Goal: Go to known website: Access a specific website the user already knows

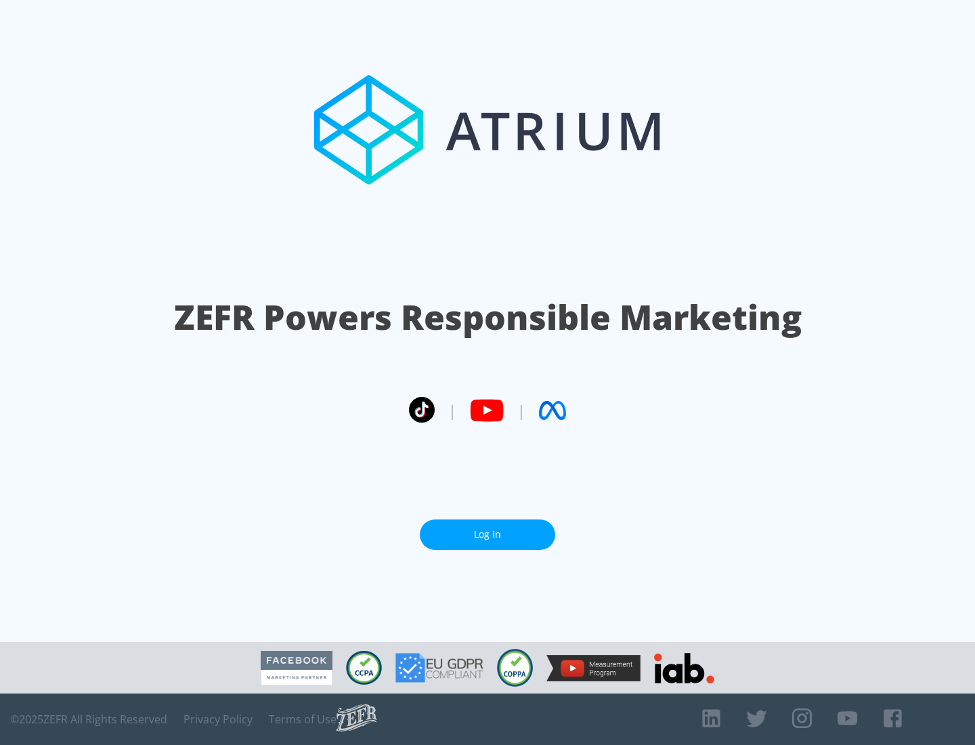
click at [488, 529] on link "Log In" at bounding box center [487, 535] width 135 height 30
